Goal: Information Seeking & Learning: Learn about a topic

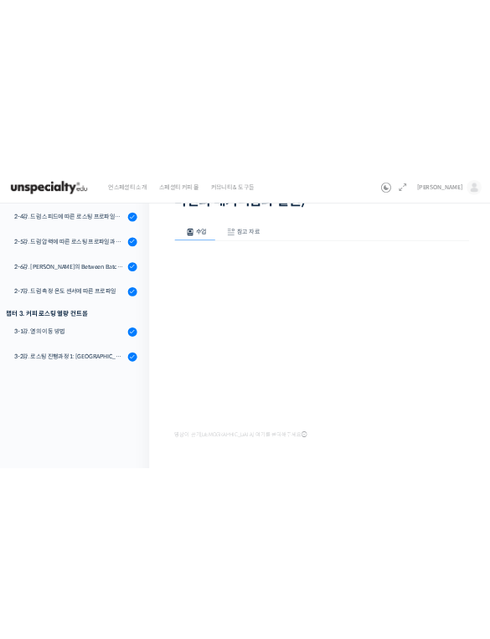
scroll to position [20, 0]
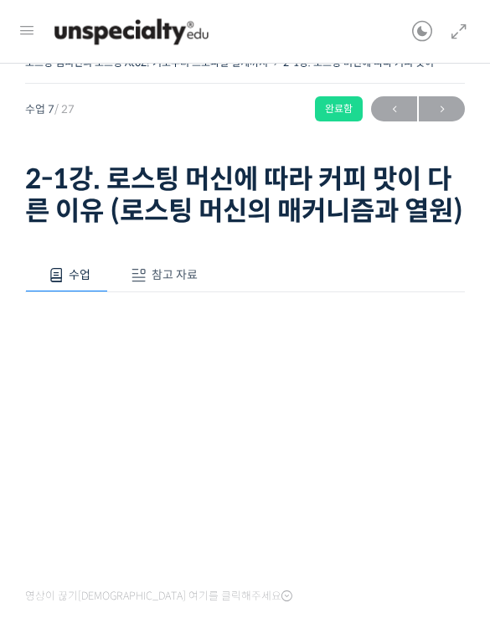
click at [250, 0] on html "언스페셜티 소개 스페셜티 커피 몰 커뮤니티 & 도구들 [PERSON_NAME] [PERSON_NAME] @kyupang21690257445 내…" at bounding box center [245, 299] width 490 height 639
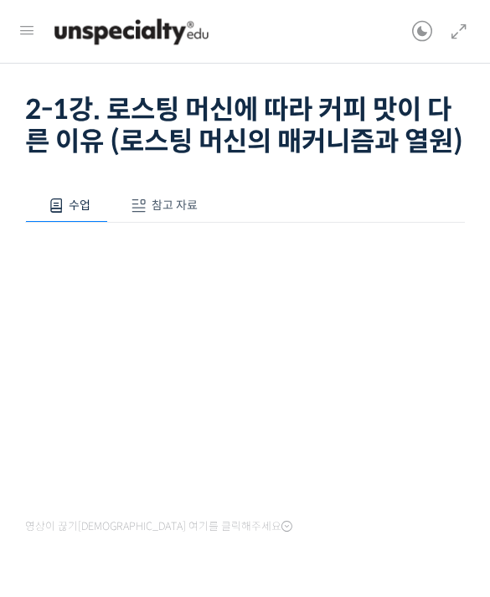
scroll to position [0, 0]
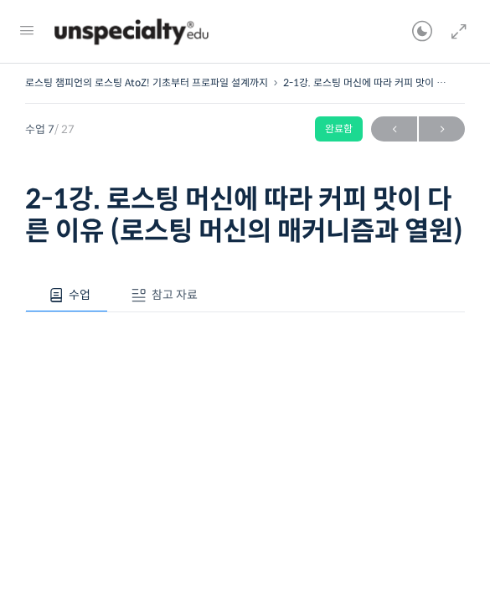
click at [440, 132] on span "→" at bounding box center [442, 129] width 46 height 23
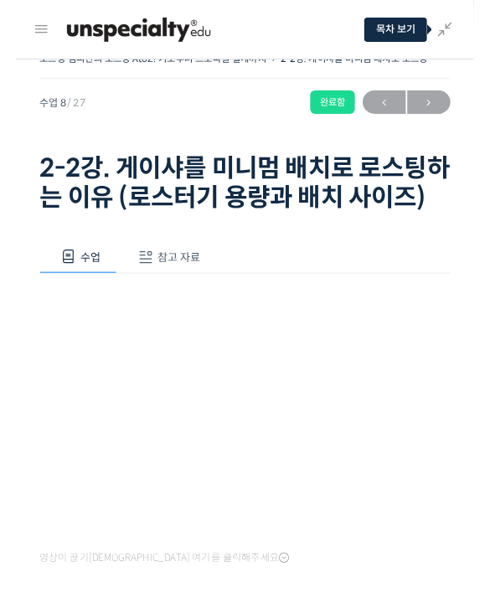
scroll to position [157, 0]
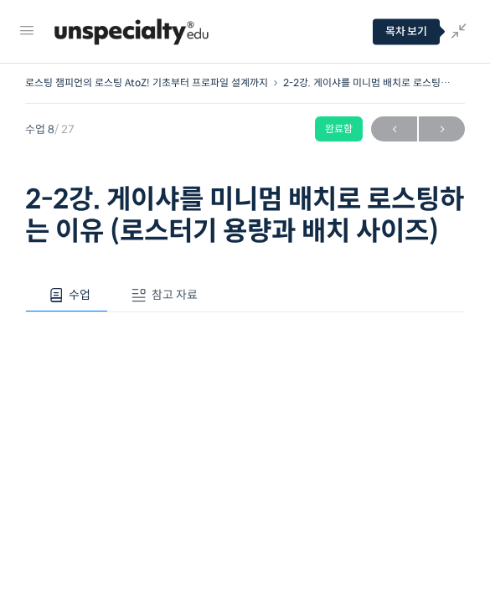
click at [441, 126] on span "→" at bounding box center [442, 129] width 46 height 23
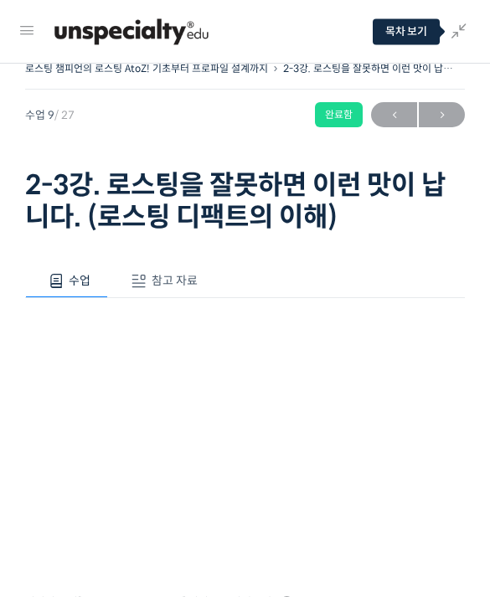
scroll to position [13, 0]
